Goal: Book appointment/travel/reservation

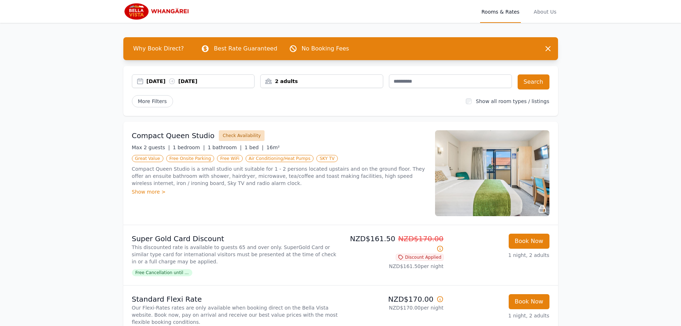
click at [224, 137] on button "Check Availability" at bounding box center [242, 135] width 46 height 11
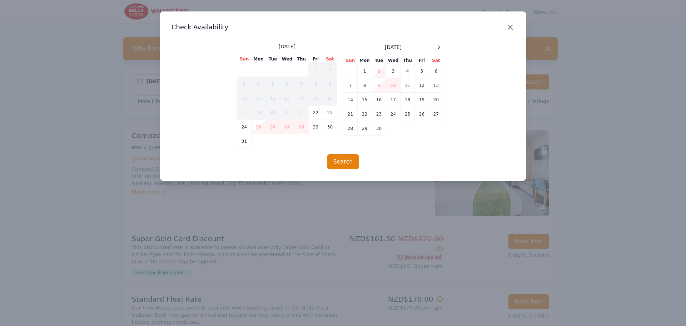
click at [510, 28] on icon "button" at bounding box center [510, 27] width 9 height 9
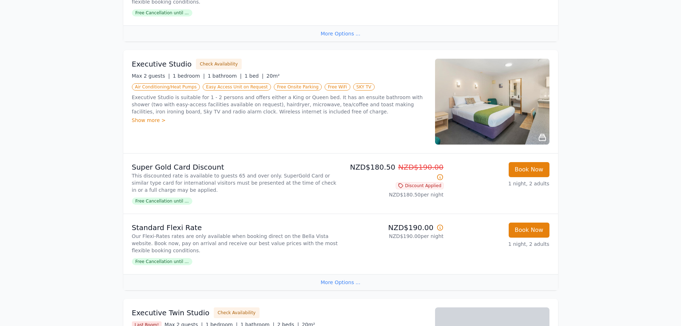
scroll to position [322, 0]
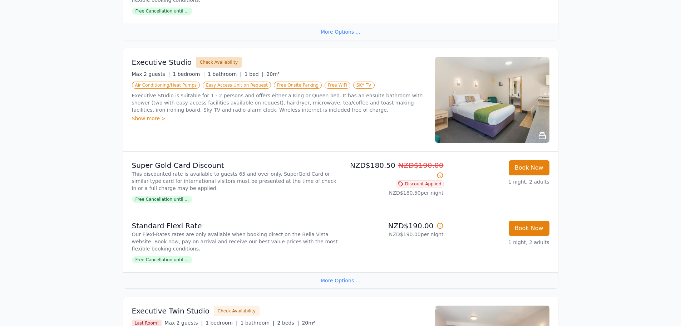
click at [211, 60] on button "Check Availability" at bounding box center [219, 62] width 46 height 11
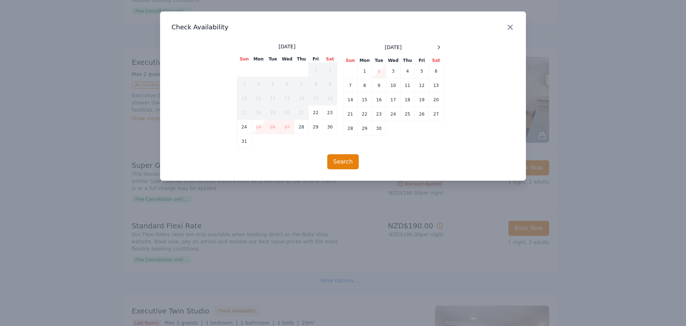
click at [511, 29] on icon "button" at bounding box center [510, 27] width 9 height 9
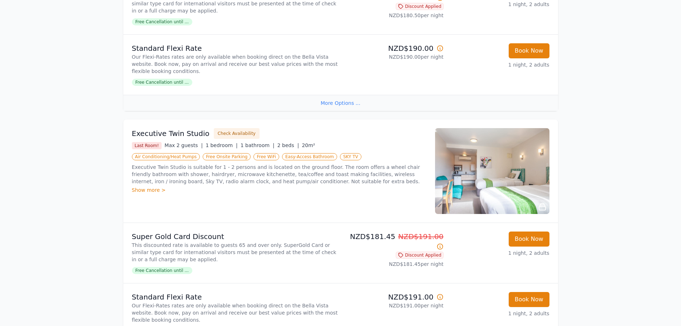
scroll to position [500, 0]
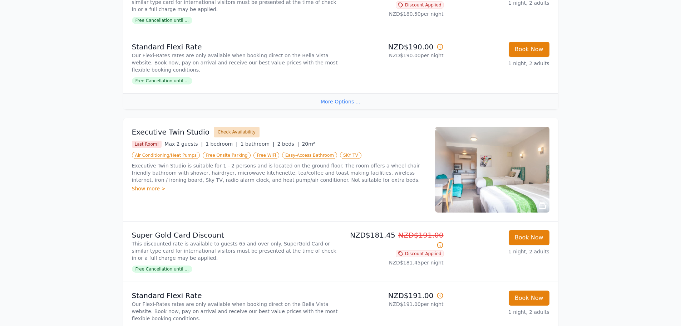
click at [232, 130] on button "Check Availability" at bounding box center [237, 132] width 46 height 11
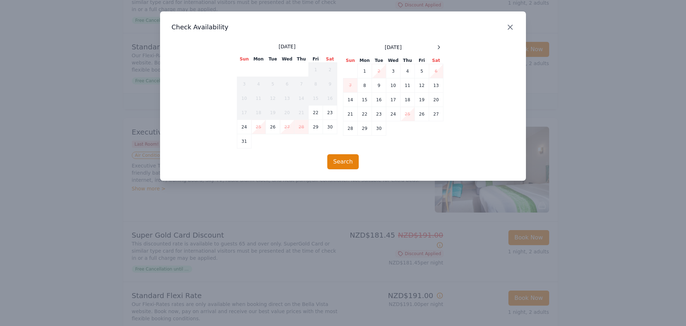
click at [511, 31] on icon "button" at bounding box center [510, 27] width 9 height 9
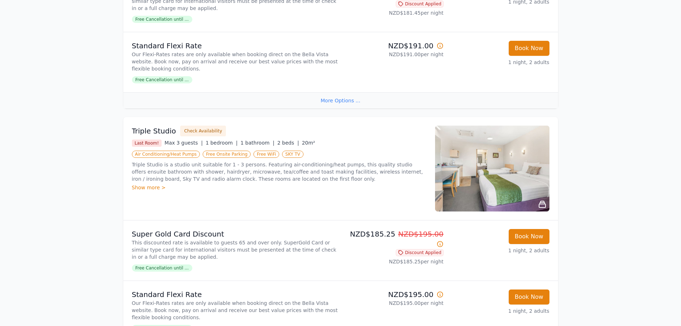
scroll to position [751, 0]
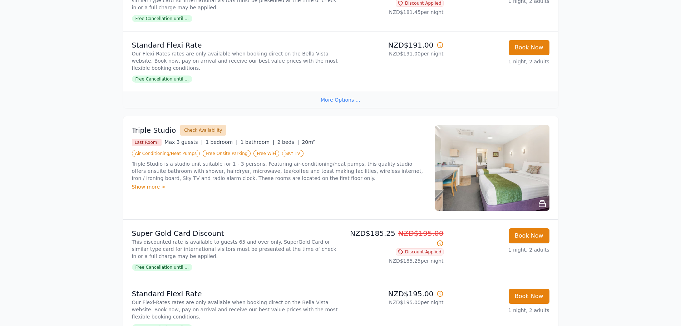
click at [202, 131] on button "Check Availability" at bounding box center [203, 130] width 46 height 11
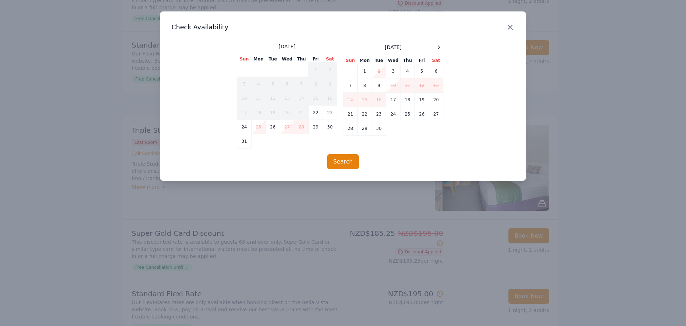
click at [509, 27] on icon "button" at bounding box center [510, 27] width 9 height 9
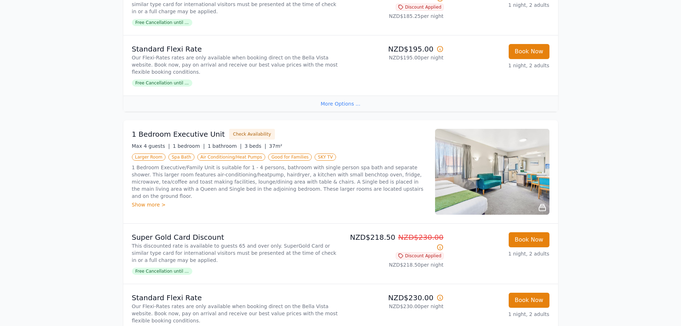
scroll to position [1001, 0]
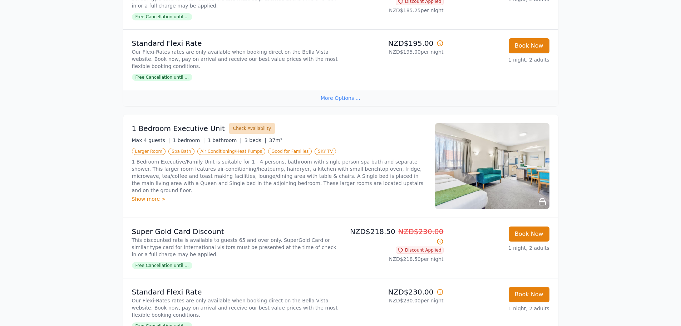
click at [246, 130] on button "Check Availability" at bounding box center [252, 128] width 46 height 11
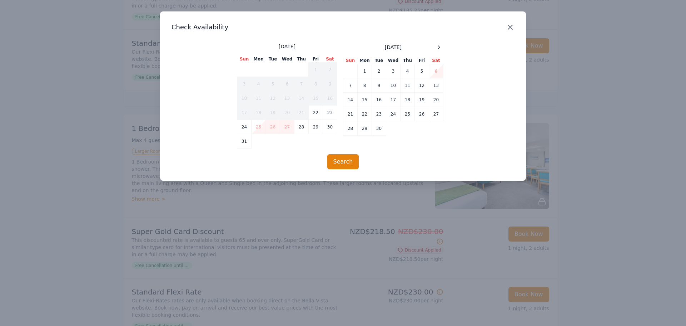
click at [509, 29] on icon "button" at bounding box center [510, 27] width 4 height 4
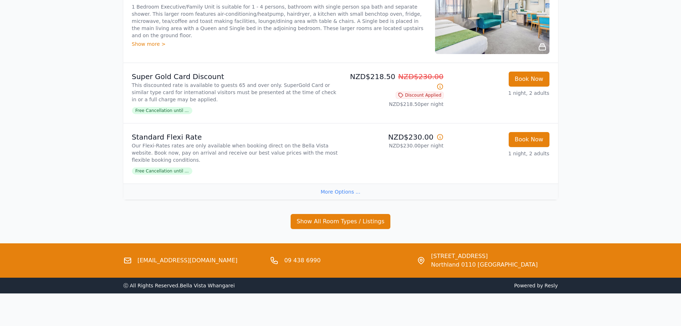
scroll to position [1157, 0]
